Goal: Information Seeking & Learning: Learn about a topic

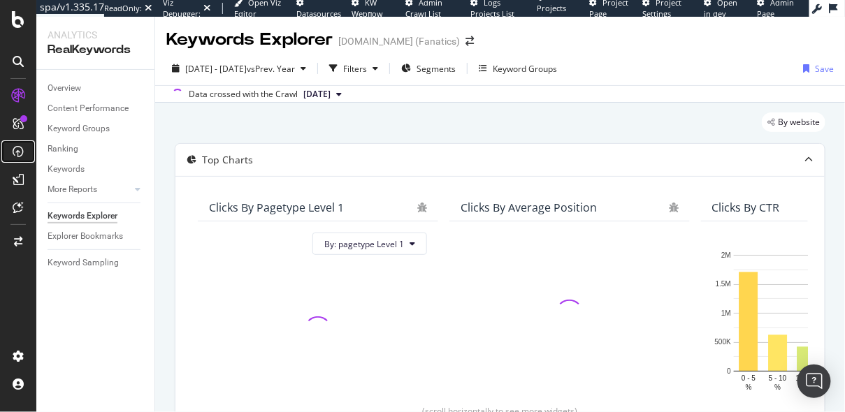
click at [18, 151] on icon at bounding box center [18, 151] width 11 height 11
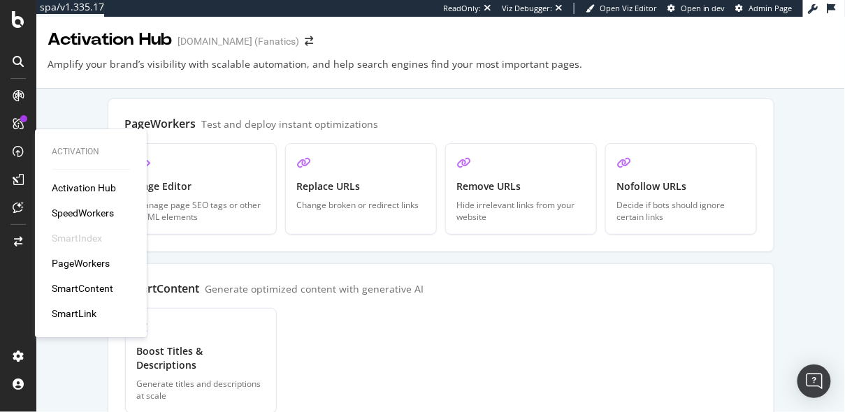
click at [65, 201] on div "Activation Hub SpeedWorkers SmartIndex PageWorkers SmartContent SmartLink" at bounding box center [91, 251] width 78 height 140
click at [65, 210] on div "SpeedWorkers" at bounding box center [83, 213] width 62 height 14
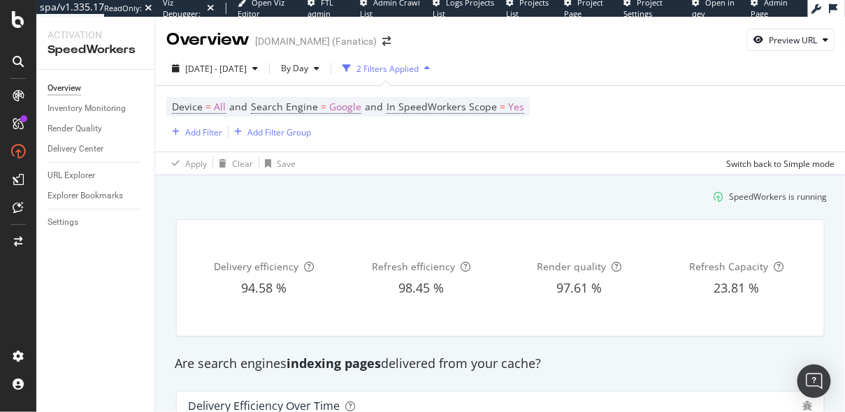
scroll to position [11, 0]
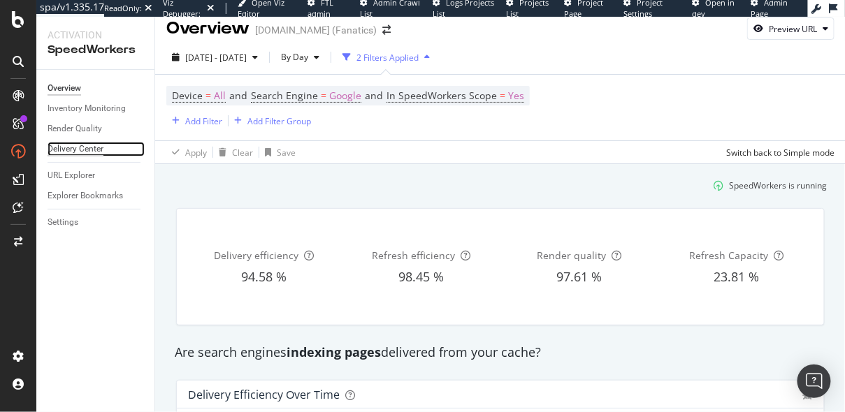
click at [86, 147] on div "Delivery Center" at bounding box center [76, 149] width 56 height 15
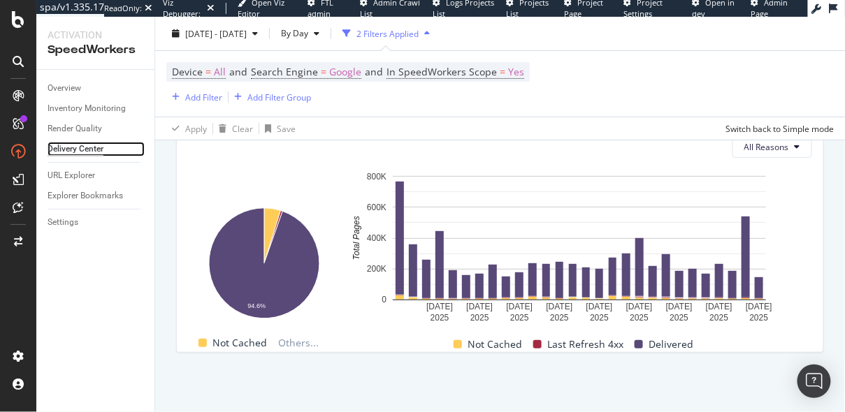
scroll to position [1451, 0]
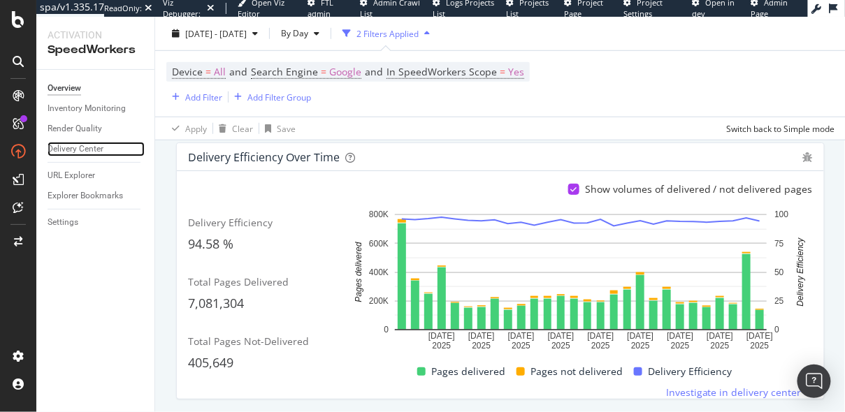
scroll to position [249, 0]
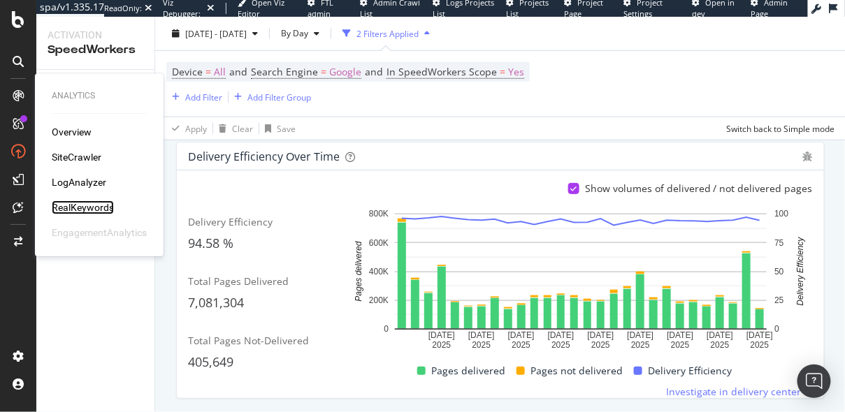
click at [72, 204] on div "RealKeywords" at bounding box center [83, 207] width 62 height 14
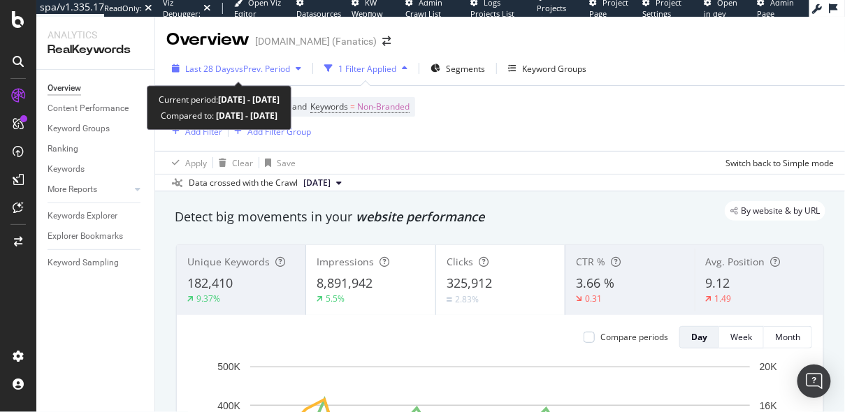
click at [239, 74] on div "Last 28 Days vs Prev. Period" at bounding box center [237, 69] width 105 height 12
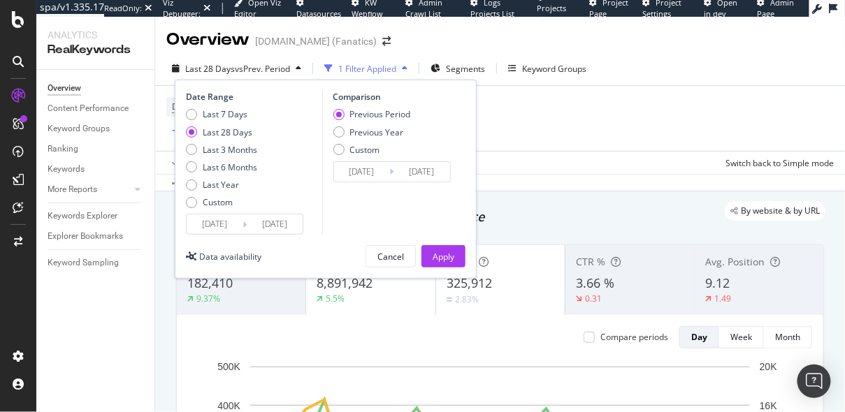
click at [239, 74] on div "Last 28 Days vs Prev. Period" at bounding box center [237, 69] width 105 height 12
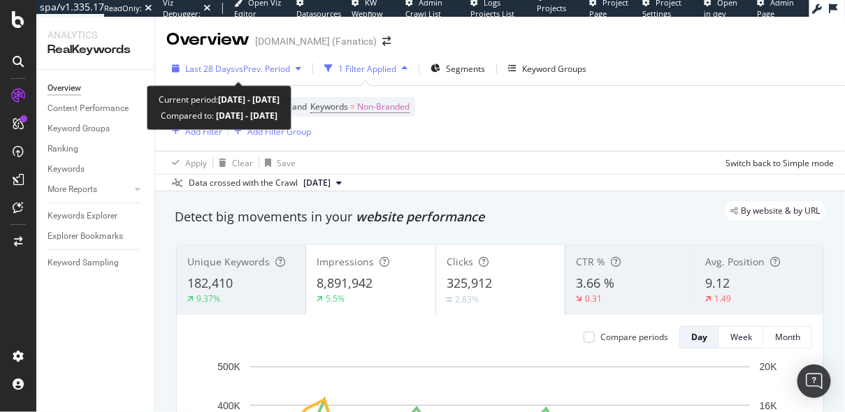
click at [224, 63] on span "Last 28 Days" at bounding box center [210, 69] width 50 height 12
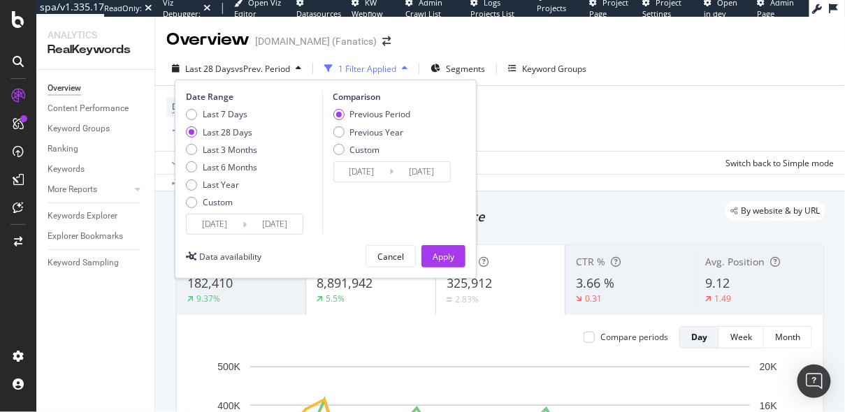
click at [223, 173] on div "Last 7 Days Last 28 Days Last 3 Months Last 6 Months Last Year Custom" at bounding box center [221, 160] width 71 height 105
click at [234, 160] on div "Last 7 Days Last 28 Days Last 3 Months Last 6 Months Last Year Custom" at bounding box center [221, 160] width 71 height 105
click at [381, 130] on div "Previous Year" at bounding box center [377, 132] width 54 height 12
type input "2024/07/12"
type input "2024/08/08"
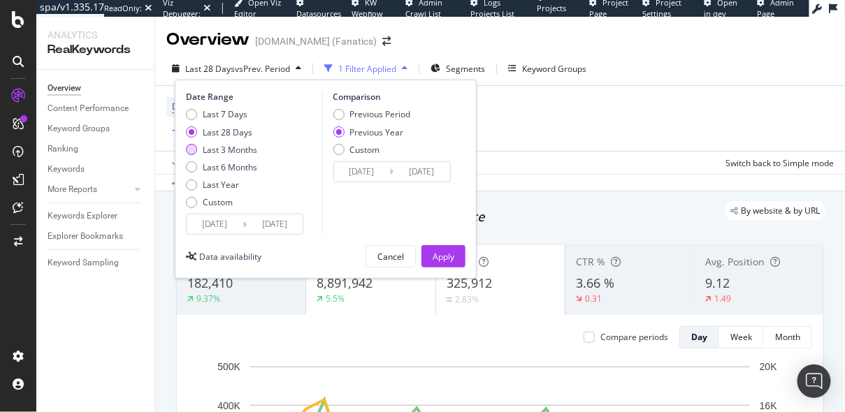
click at [217, 152] on div "Last 3 Months" at bounding box center [230, 150] width 54 height 12
type input "2025/05/08"
type input "2024/05/09"
click at [217, 163] on div "Last 6 Months" at bounding box center [230, 167] width 54 height 12
type input "2025/02/08"
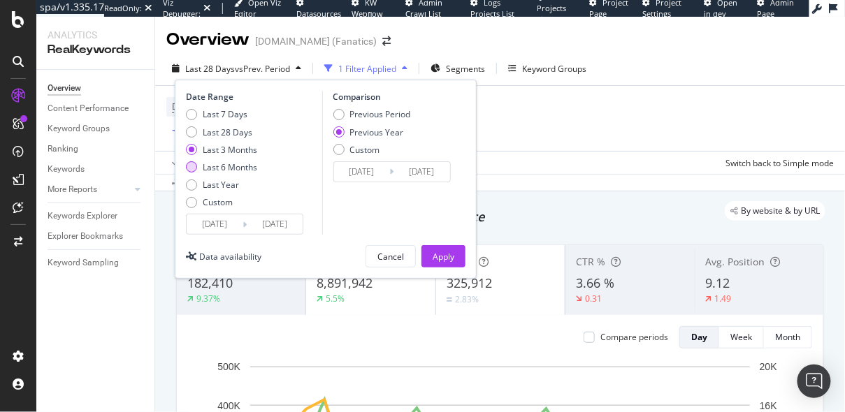
type input "2024/02/10"
click at [444, 249] on div "Apply" at bounding box center [443, 256] width 22 height 21
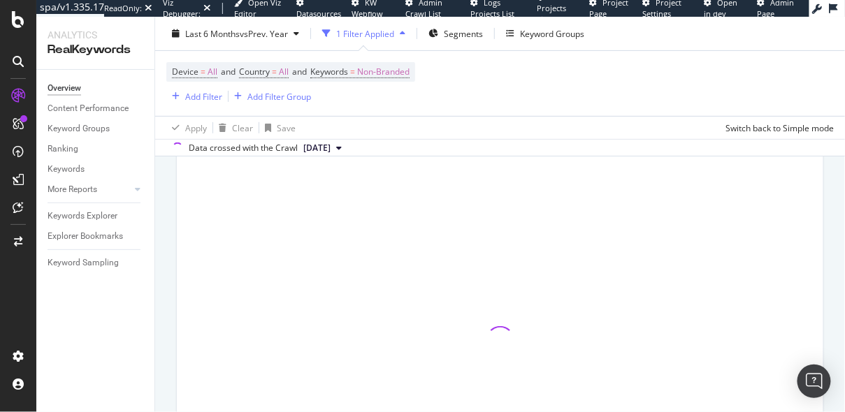
scroll to position [106, 0]
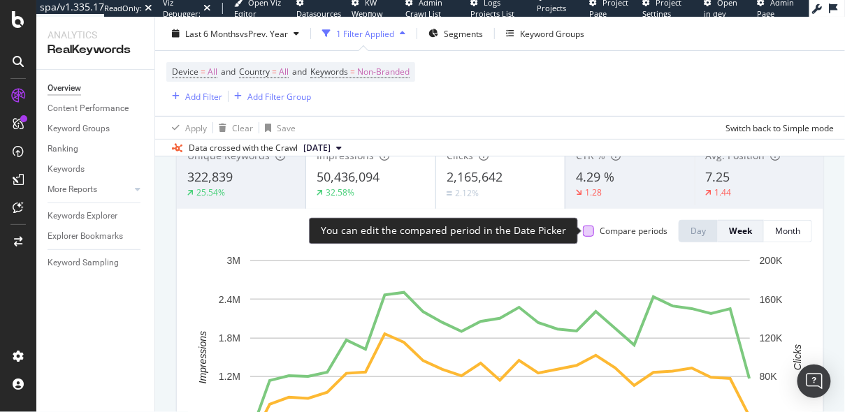
click at [593, 233] on div at bounding box center [588, 231] width 11 height 11
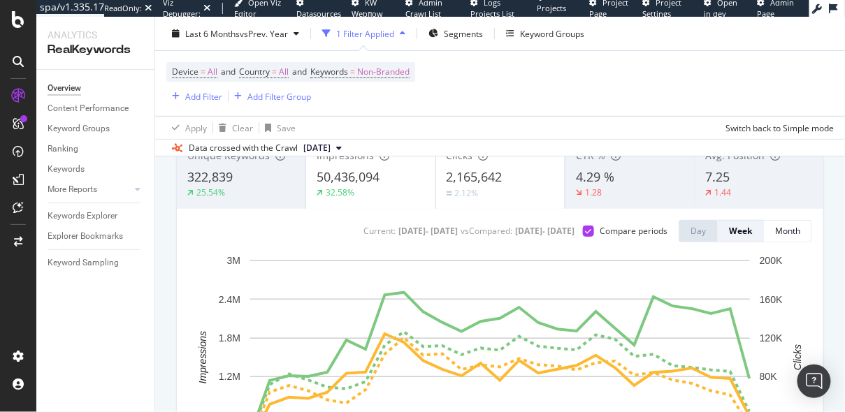
drag, startPoint x: 373, startPoint y: 278, endPoint x: 168, endPoint y: 460, distance: 274.2
click at [168, 411] on html "spa/v1.335.17 ReadOnly: Viz Debugger: Open Viz Editor Datasources KW Webflow Ad…" at bounding box center [422, 206] width 845 height 412
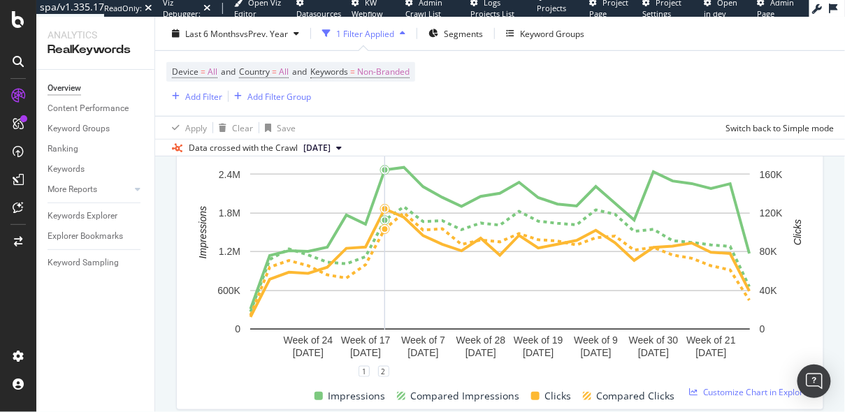
scroll to position [212, 0]
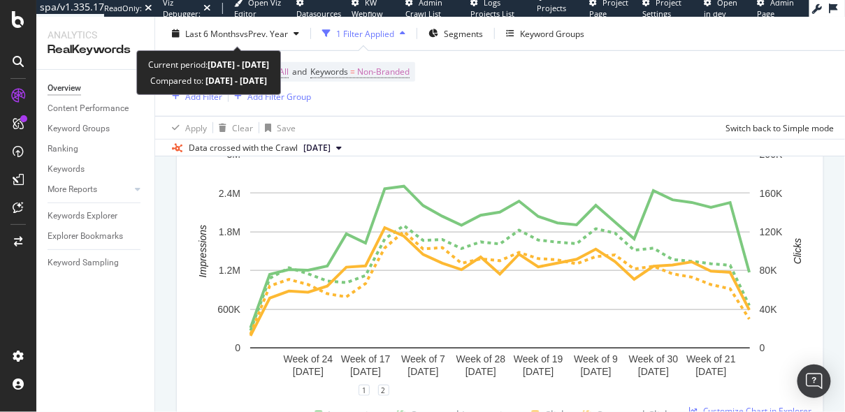
click at [235, 46] on div "Last 6 Months vs Prev. Year 1 Filter Applied Segments Keyword Groups" at bounding box center [500, 36] width 690 height 28
click at [229, 34] on span "Last 6 Months" at bounding box center [212, 33] width 54 height 12
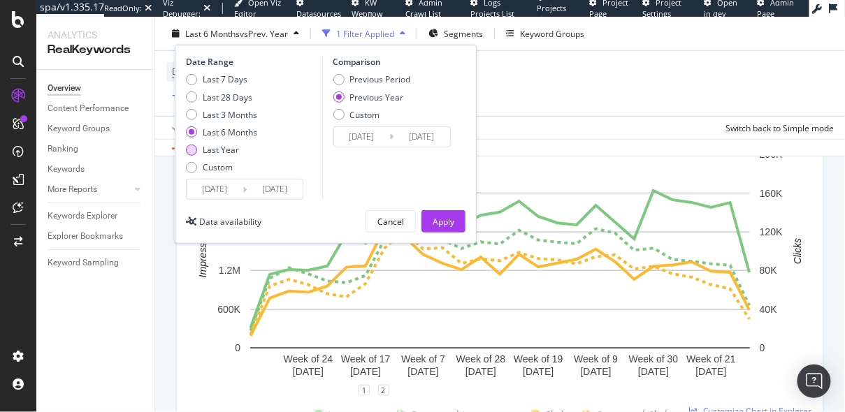
click at [200, 147] on div "Last Year" at bounding box center [221, 150] width 71 height 12
type input "2024/08/08"
type input "2023/08/10"
click at [398, 93] on div "Previous Year" at bounding box center [377, 97] width 54 height 12
click at [439, 216] on div "Apply" at bounding box center [443, 221] width 22 height 12
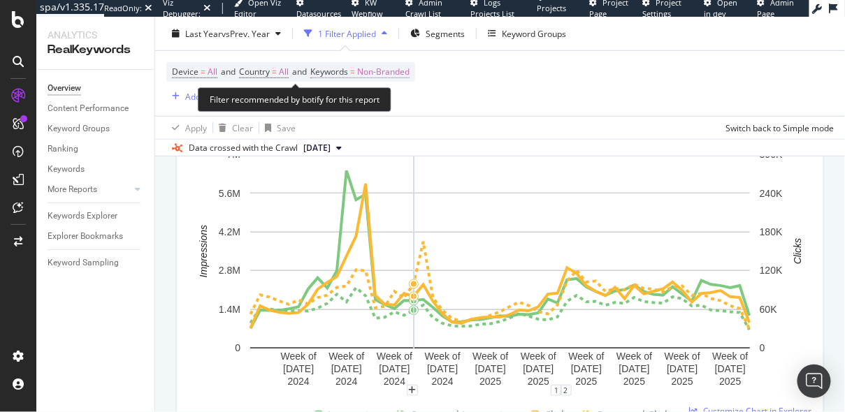
click at [399, 70] on span "Non-Branded" at bounding box center [383, 72] width 52 height 20
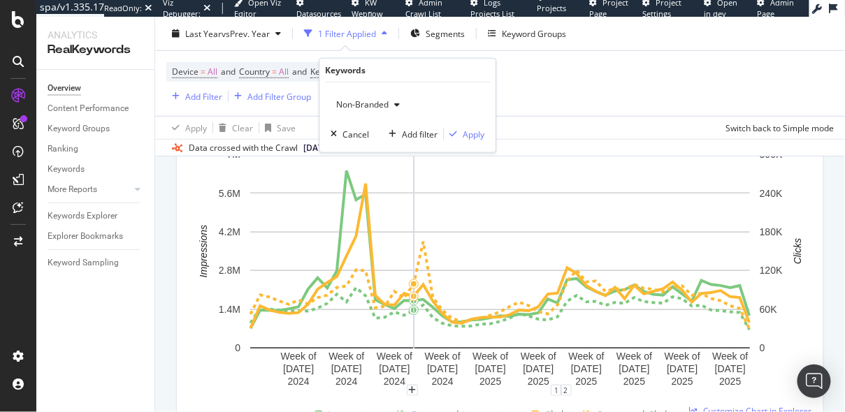
click at [374, 96] on div "Non-Branded" at bounding box center [367, 104] width 75 height 21
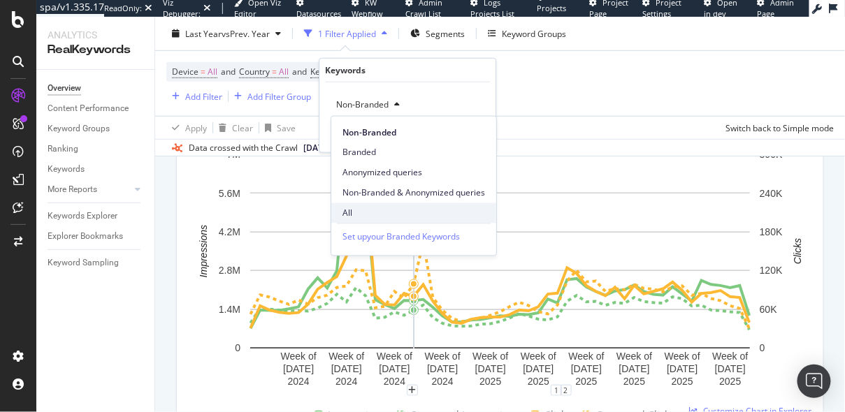
click at [352, 207] on span "All" at bounding box center [413, 213] width 143 height 13
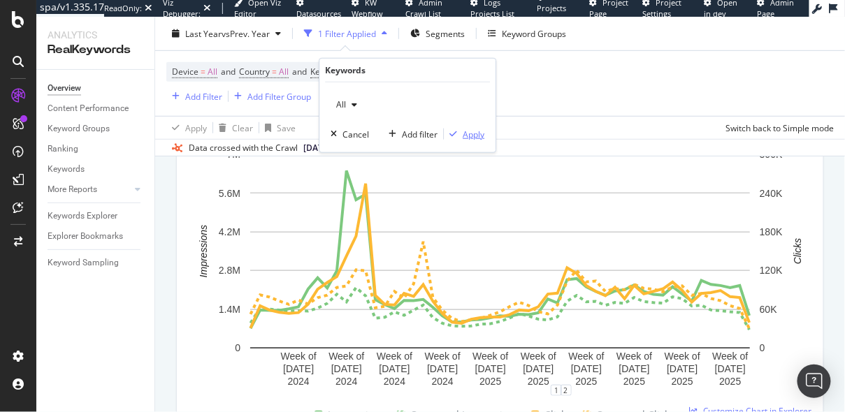
click at [469, 138] on div "Apply" at bounding box center [473, 134] width 22 height 12
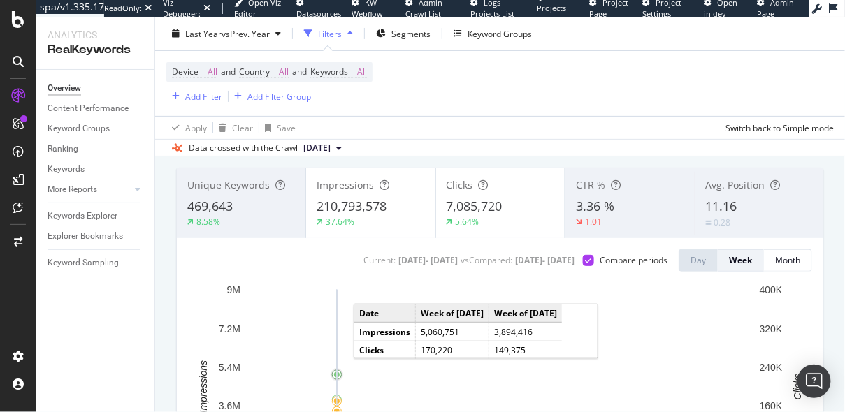
scroll to position [75, 0]
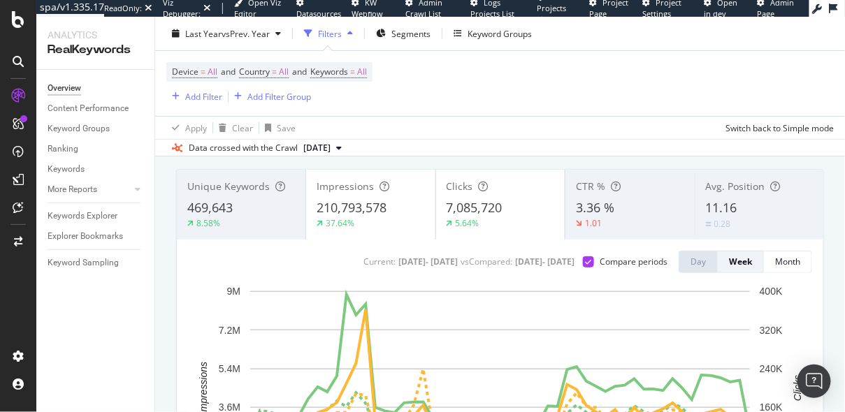
click at [347, 212] on span "210,793,578" at bounding box center [351, 207] width 70 height 17
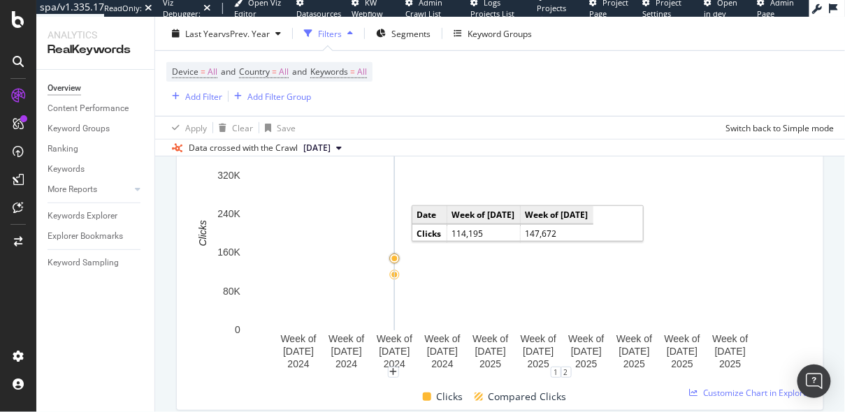
scroll to position [233, 0]
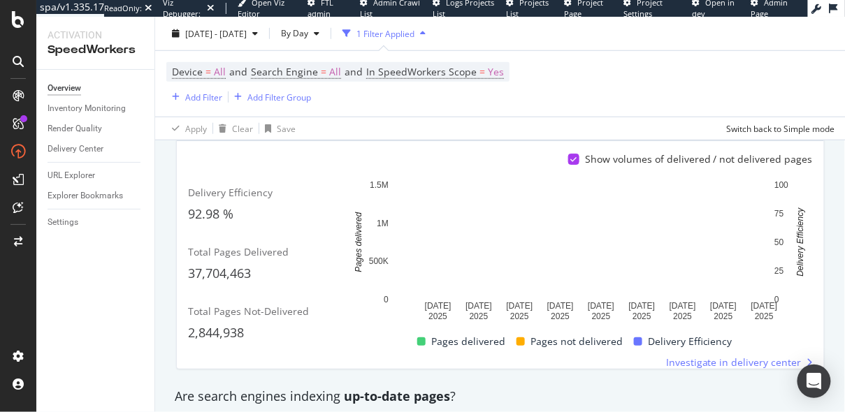
scroll to position [267, 0]
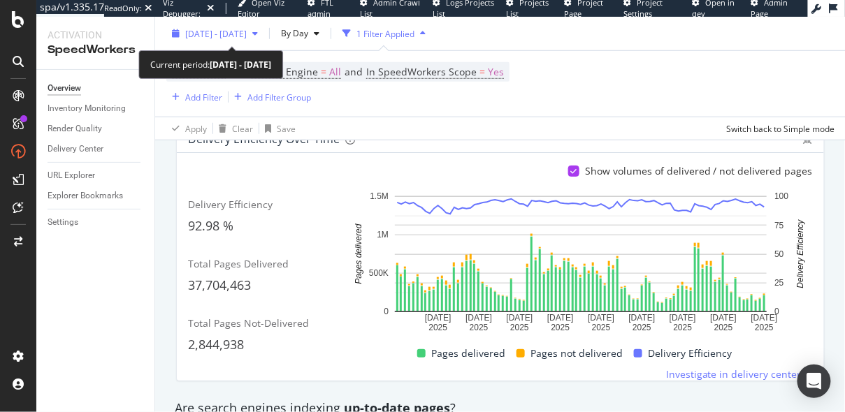
click at [247, 36] on span "[DATE] - [DATE]" at bounding box center [215, 33] width 61 height 12
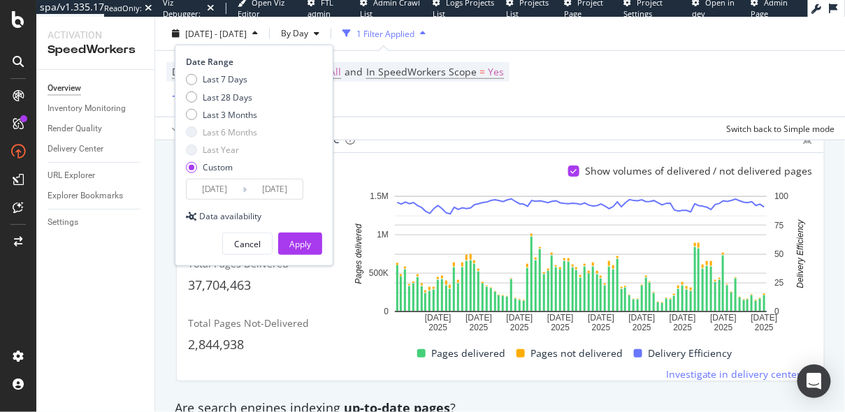
click at [456, 105] on div "Device = All and Search Engine = All and In SpeedWorkers Scope = Yes Add Filter…" at bounding box center [500, 84] width 668 height 66
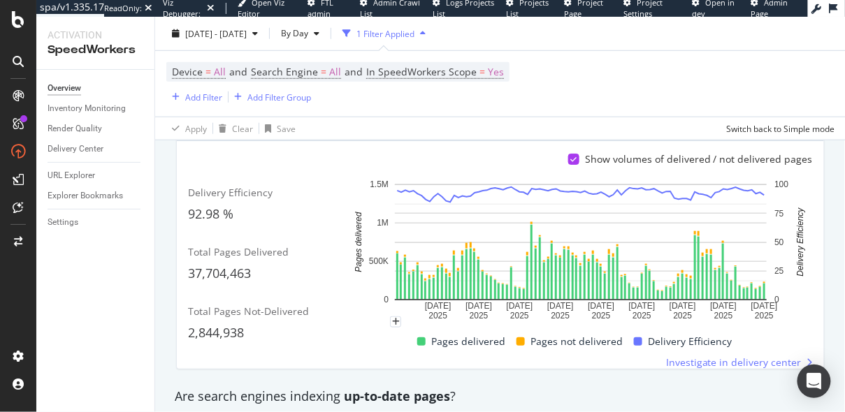
scroll to position [286, 0]
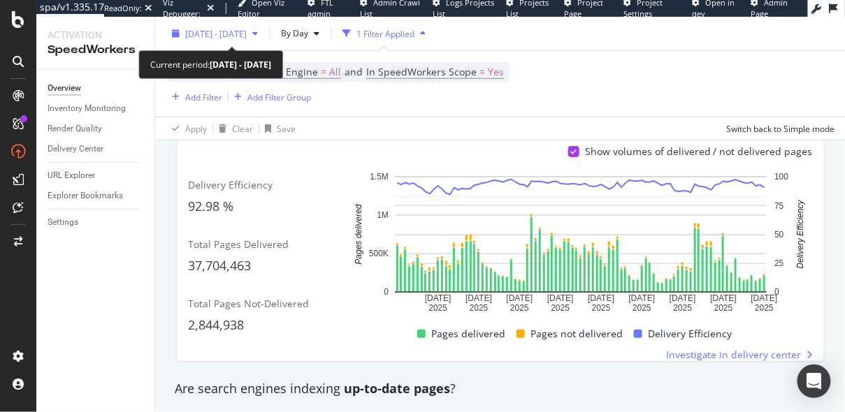
click at [241, 34] on span "[DATE] - [DATE]" at bounding box center [215, 33] width 61 height 12
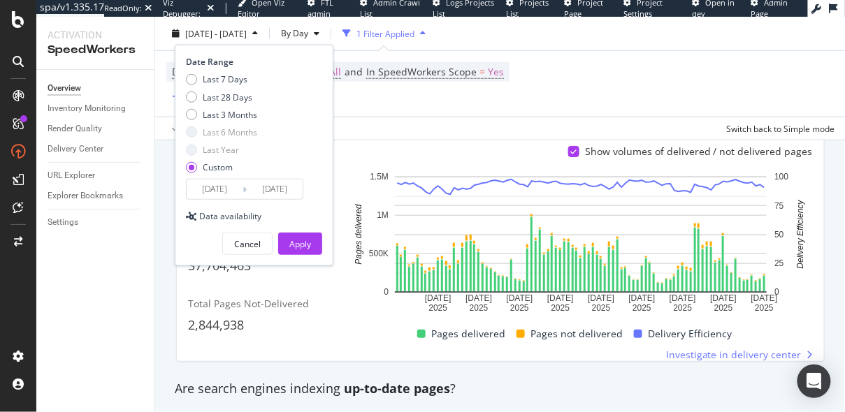
click at [273, 192] on input "[DATE]" at bounding box center [275, 190] width 56 height 20
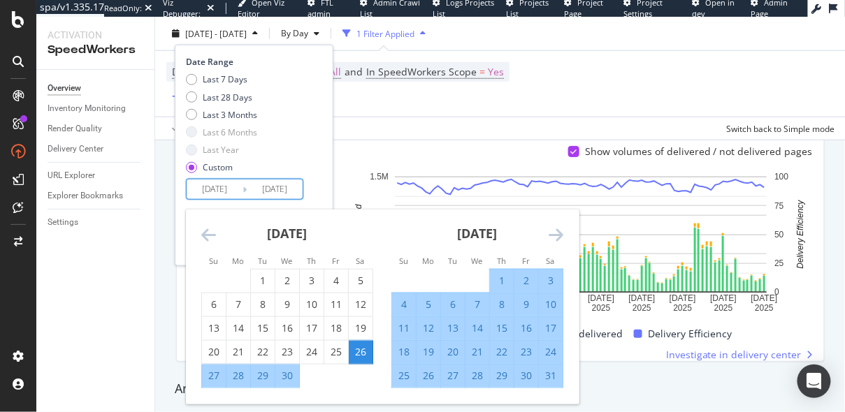
click at [557, 233] on icon "Move forward to switch to the next month." at bounding box center [555, 234] width 15 height 17
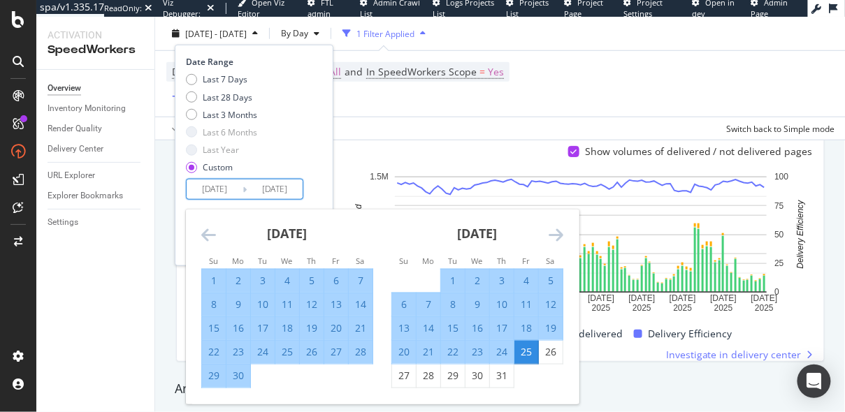
click at [557, 233] on icon "Move forward to switch to the next month." at bounding box center [555, 234] width 15 height 17
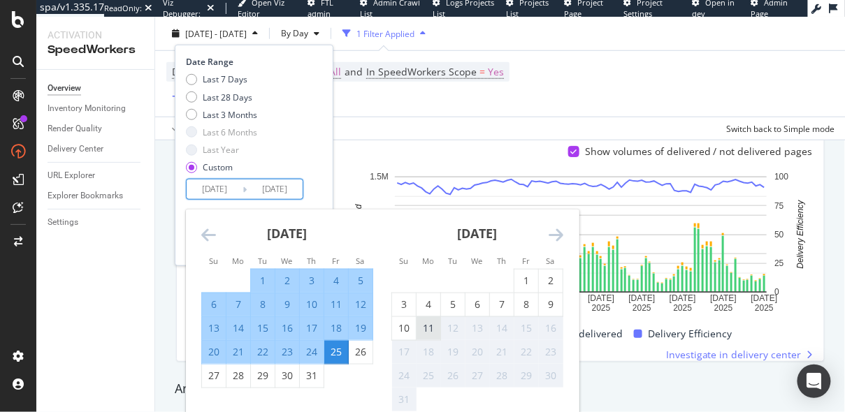
click at [421, 323] on div "11" at bounding box center [428, 328] width 24 height 14
type input "[DATE]"
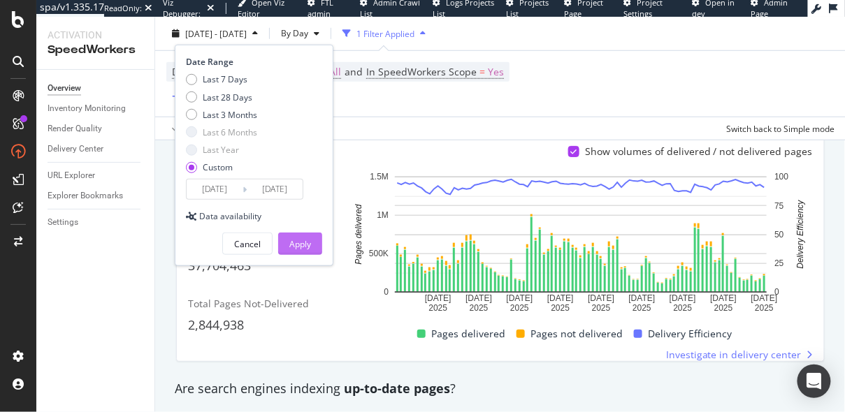
click at [301, 245] on div "Apply" at bounding box center [300, 244] width 22 height 12
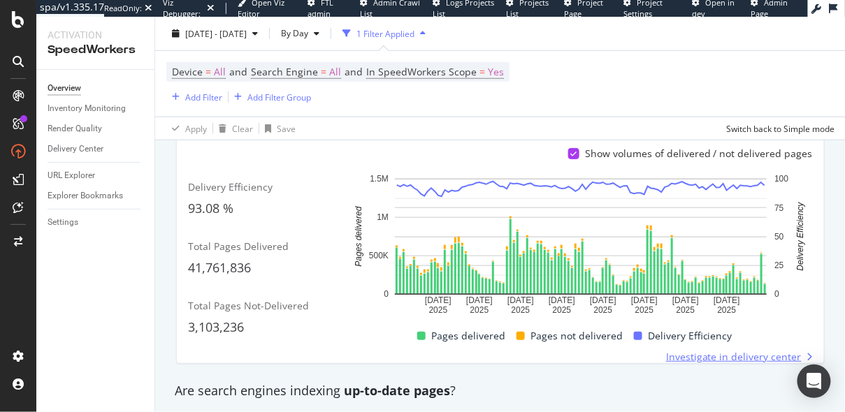
scroll to position [285, 0]
click at [727, 356] on span "Investigate in delivery center" at bounding box center [734, 356] width 136 height 14
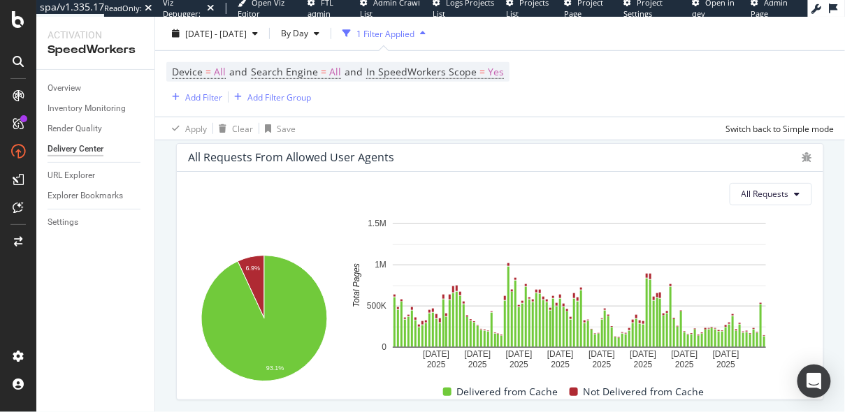
scroll to position [226, 0]
